Goal: Task Accomplishment & Management: Manage account settings

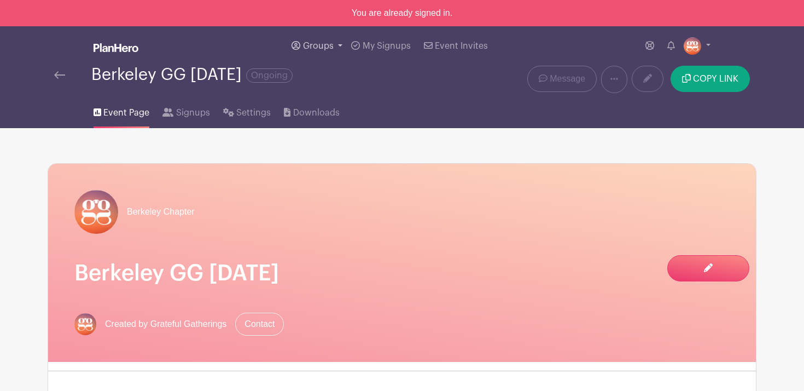
click at [315, 50] on link "Groups" at bounding box center [317, 45] width 60 height 39
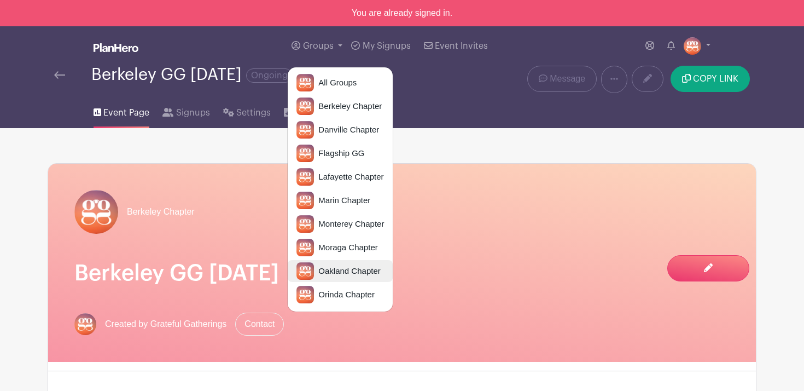
click at [345, 261] on link "Oakland Chapter" at bounding box center [340, 271] width 105 height 22
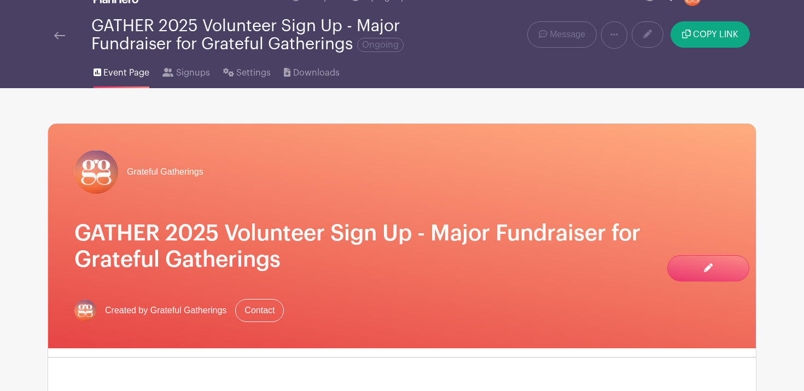
scroll to position [20, 0]
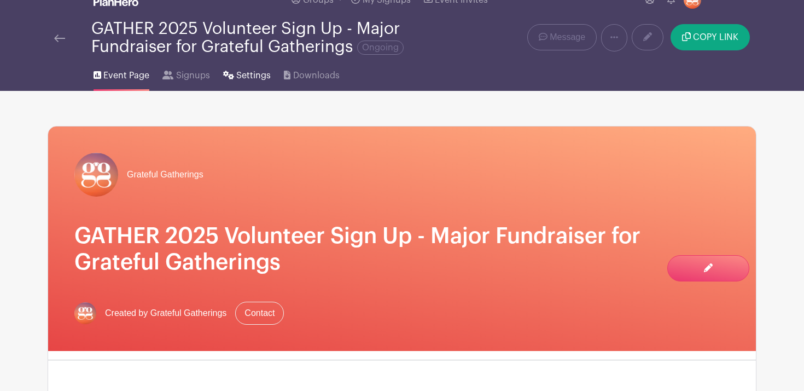
click at [249, 78] on span "Settings" at bounding box center [253, 75] width 34 height 13
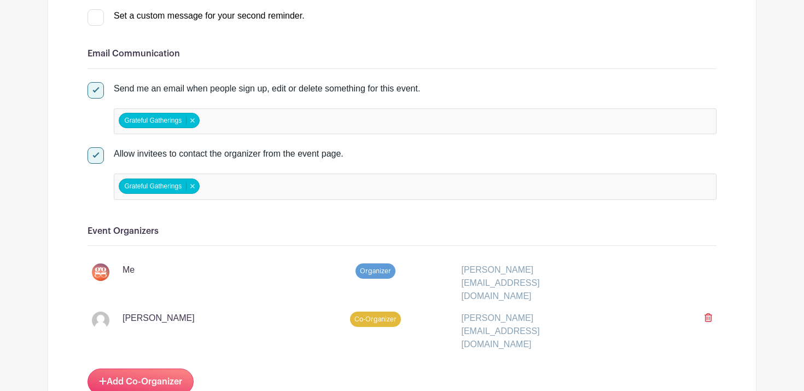
scroll to position [488, 0]
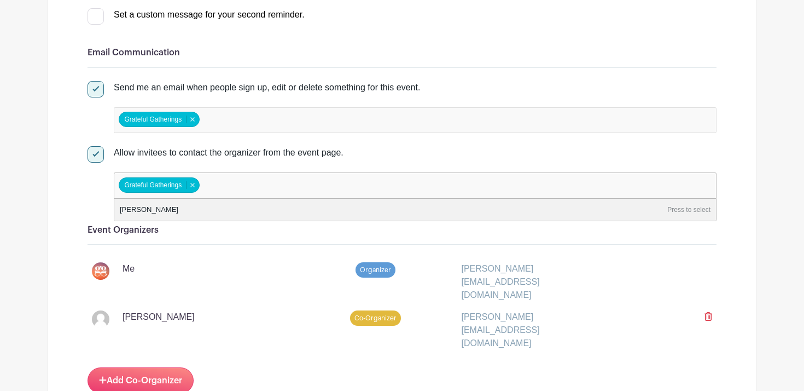
click at [270, 189] on input "false" at bounding box center [250, 185] width 97 height 16
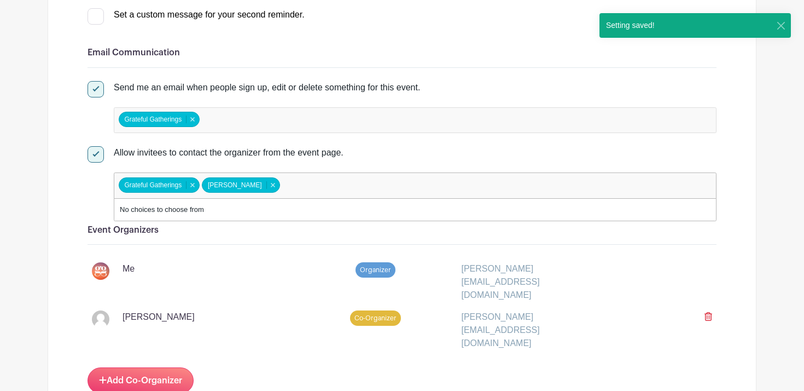
click at [248, 117] on input "false" at bounding box center [250, 120] width 97 height 16
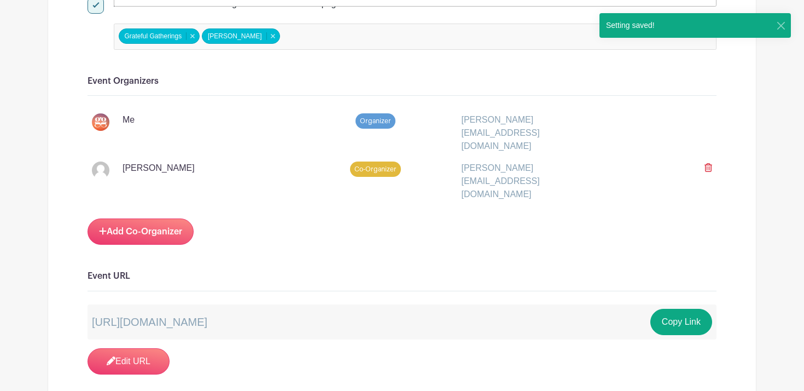
scroll to position [638, 0]
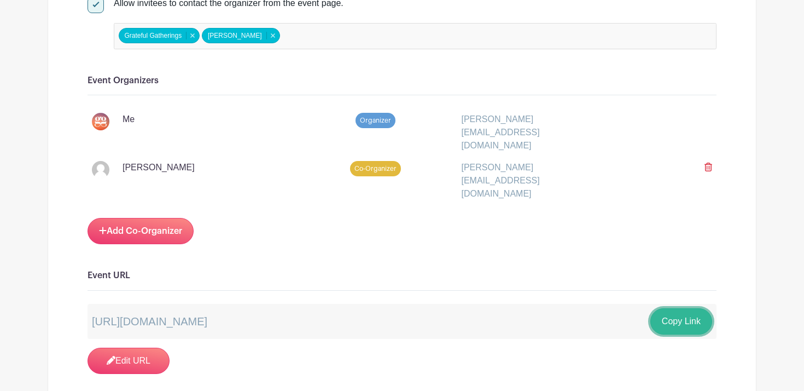
click at [669, 308] on button "Copy Link" at bounding box center [682, 321] width 62 height 26
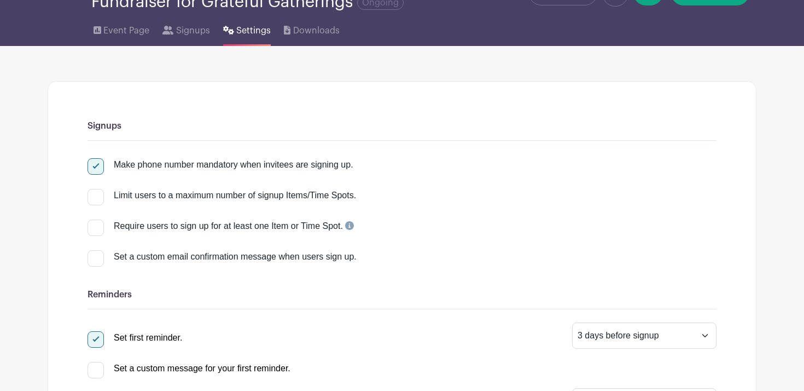
scroll to position [0, 0]
